Goal: Navigation & Orientation: Find specific page/section

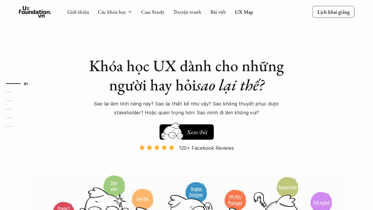
click at [240, 7] on div "Giới thiệu Các khóa học Case Study Truyện tranh Bài viết UX Map" at bounding box center [160, 12] width 186 height 12
click at [240, 11] on link "UX Map" at bounding box center [244, 11] width 19 height 7
click at [242, 13] on link "UX Map" at bounding box center [244, 11] width 19 height 7
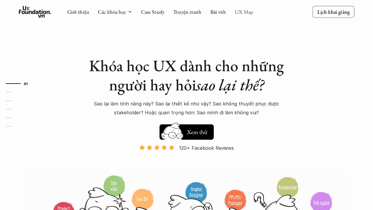
click at [242, 13] on link "UX Map" at bounding box center [244, 11] width 19 height 7
click at [216, 15] on link "Bài viết" at bounding box center [218, 11] width 16 height 7
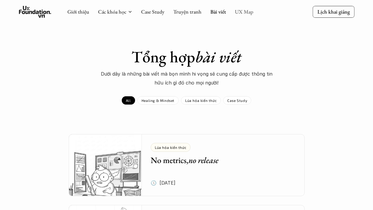
click at [238, 11] on link "UX Map" at bounding box center [244, 11] width 19 height 7
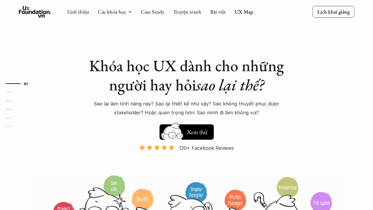
click at [238, 11] on link "UX Map" at bounding box center [244, 11] width 19 height 7
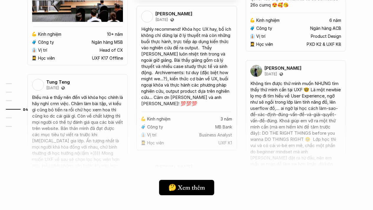
scroll to position [1547, 0]
